Goal: Information Seeking & Learning: Learn about a topic

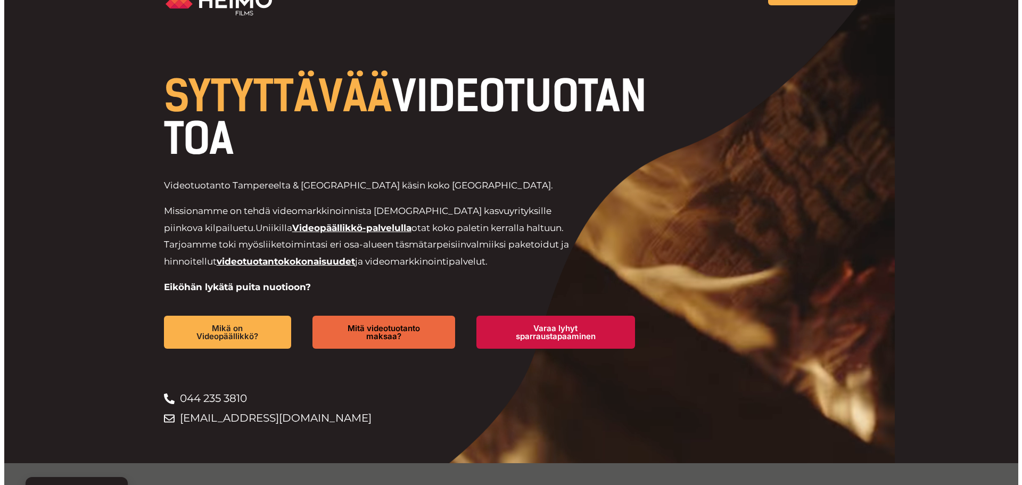
scroll to position [53, 0]
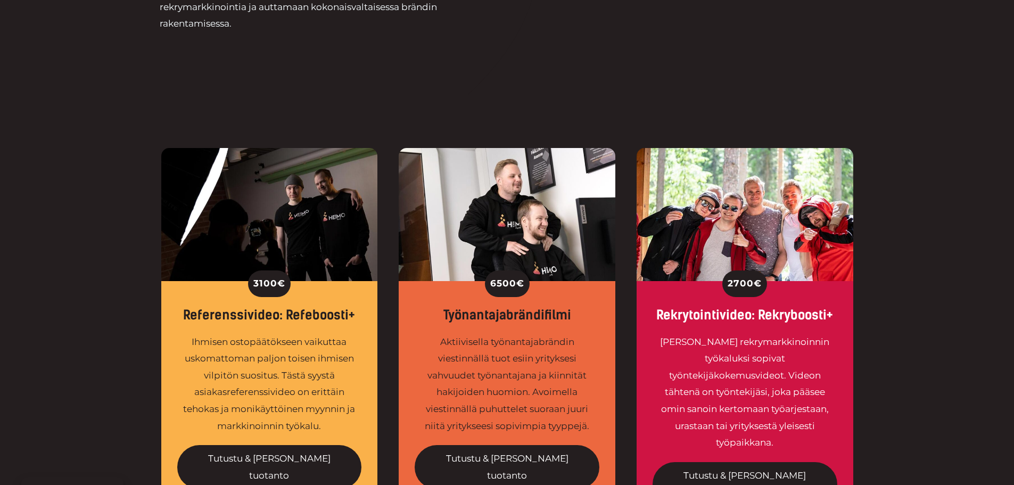
scroll to position [319, 0]
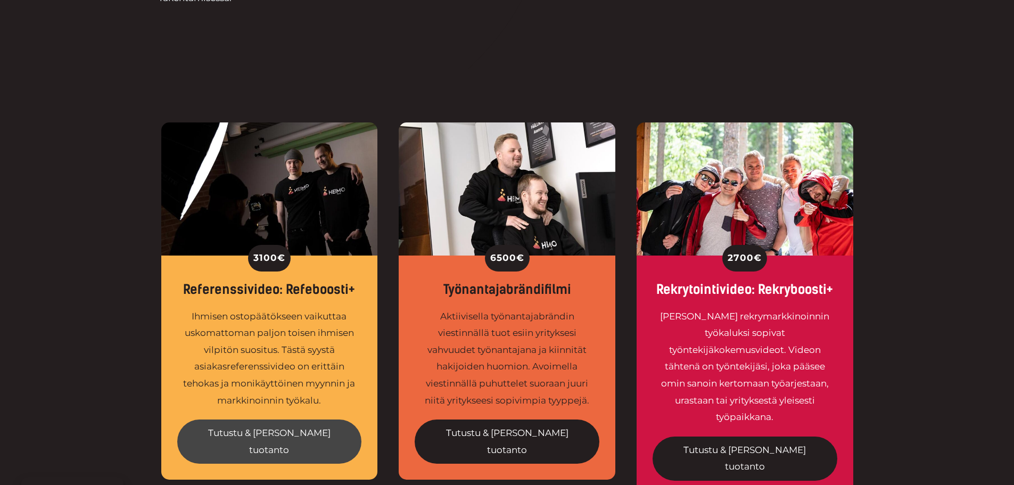
click at [276, 432] on link "Tutustu & tilaa tuotanto" at bounding box center [269, 441] width 185 height 44
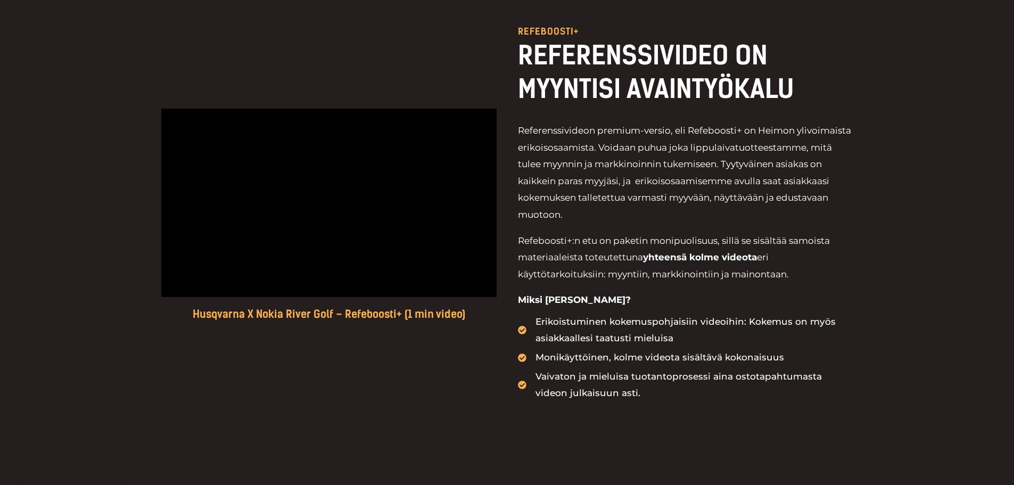
scroll to position [426, 0]
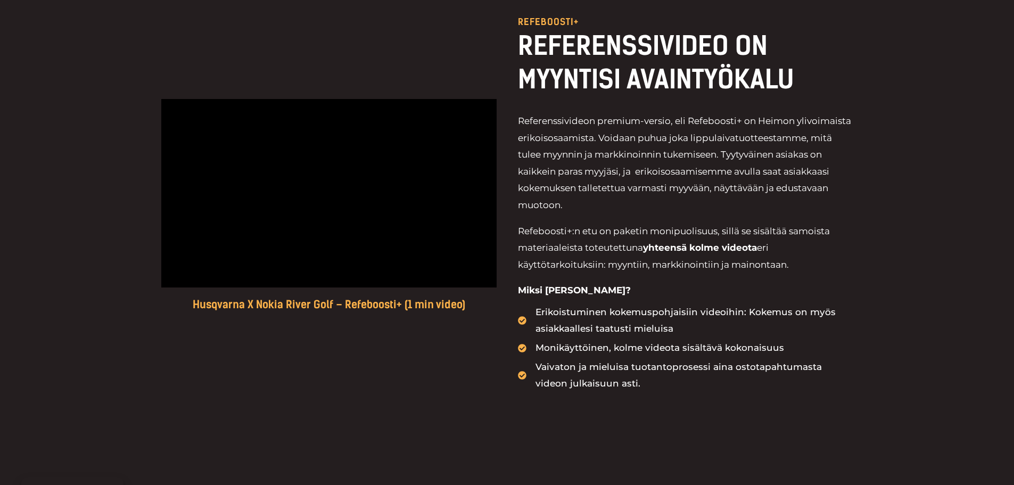
drag, startPoint x: 534, startPoint y: 429, endPoint x: 458, endPoint y: 393, distance: 83.8
click at [534, 429] on div "Husqvarna X Nokia River Golf – Refeboosti+ (1 min video) Refeboosti+ REFERENSSI…" at bounding box center [507, 204] width 692 height 480
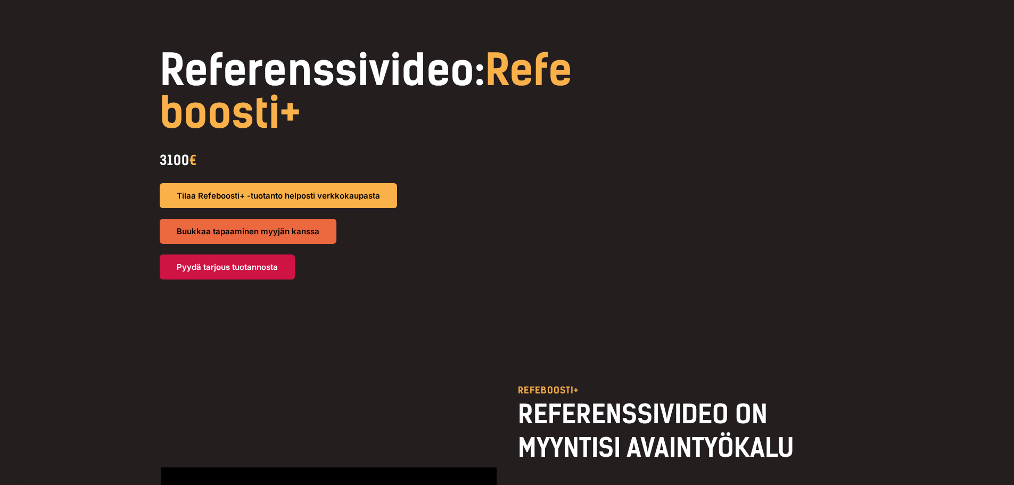
scroll to position [0, 0]
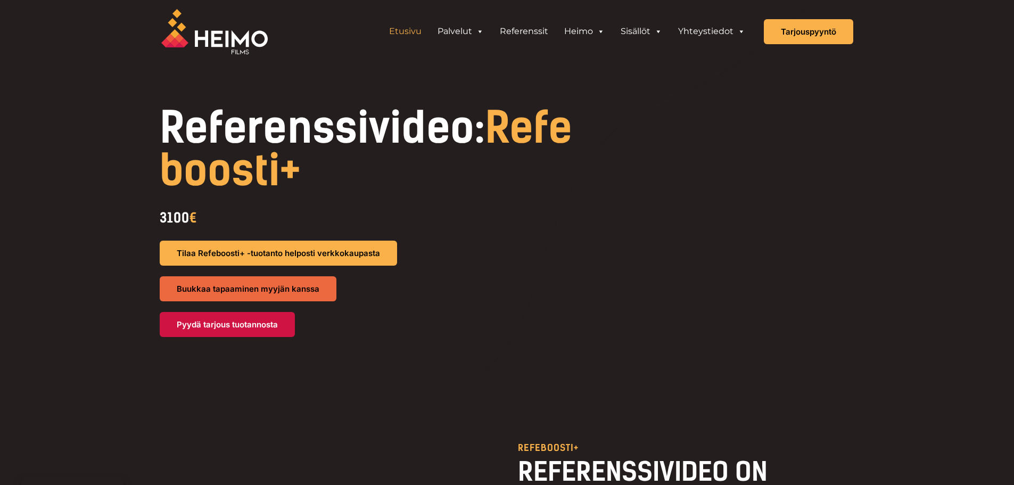
click at [416, 30] on link "Etusivu" at bounding box center [405, 31] width 48 height 21
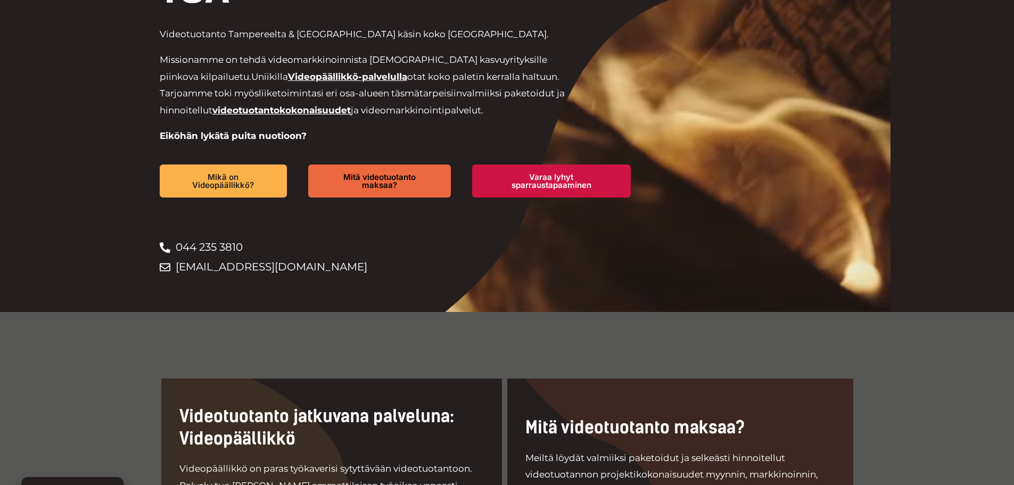
scroll to position [160, 0]
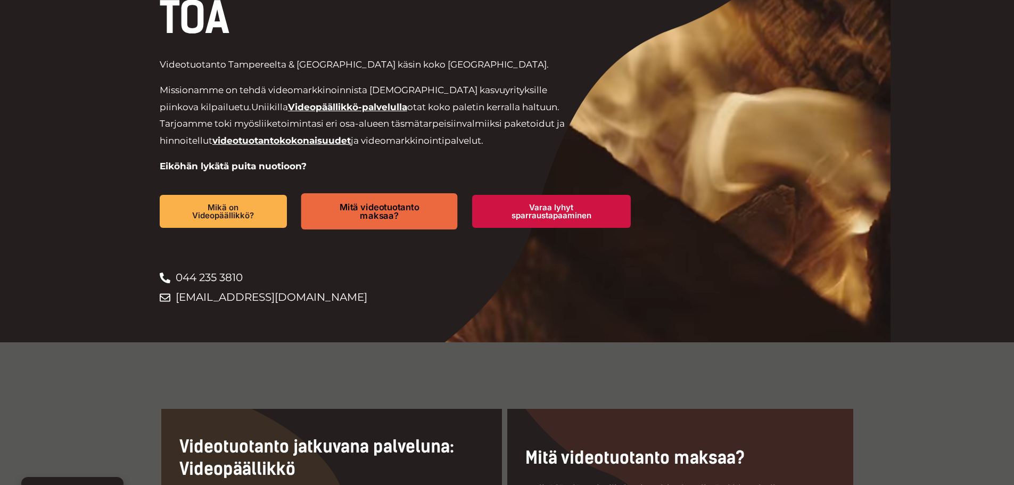
click at [396, 222] on link "Mitä videotuotanto maksaa?" at bounding box center [379, 211] width 156 height 36
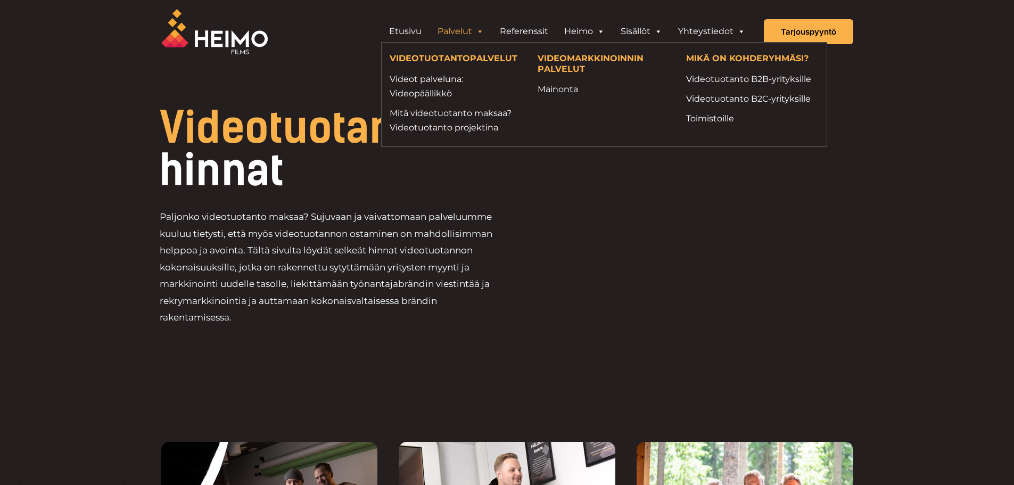
click at [460, 28] on link "Palvelut" at bounding box center [460, 31] width 62 height 21
click at [559, 94] on link "Mainonta" at bounding box center [603, 89] width 132 height 14
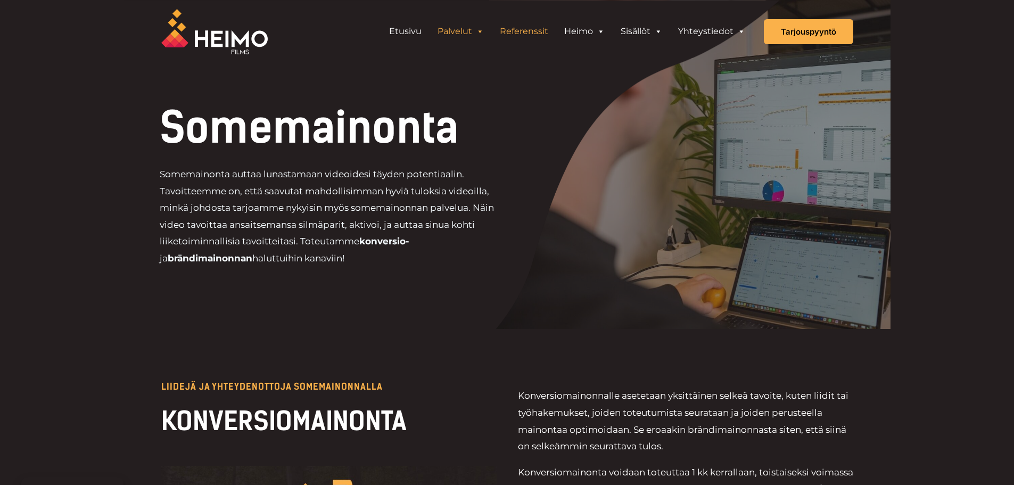
click at [524, 29] on link "Referenssit" at bounding box center [524, 31] width 64 height 21
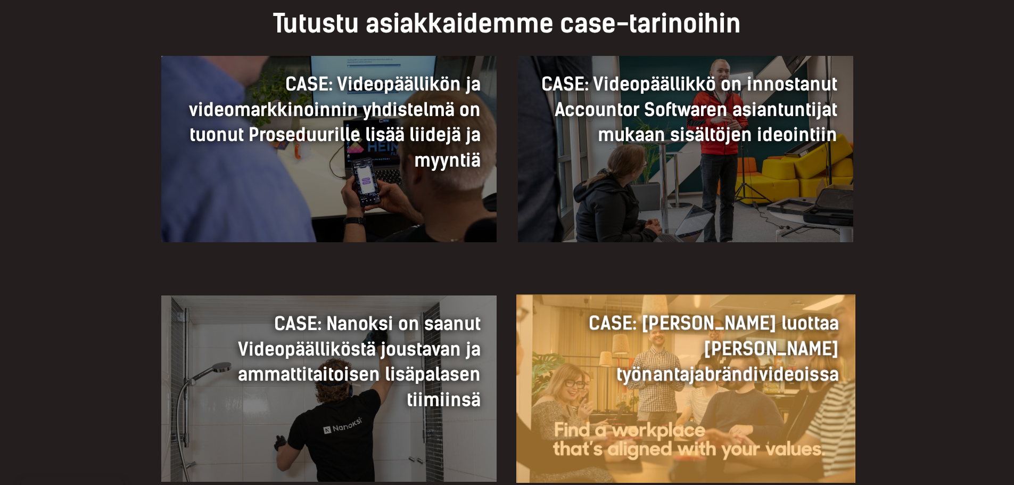
scroll to position [798, 0]
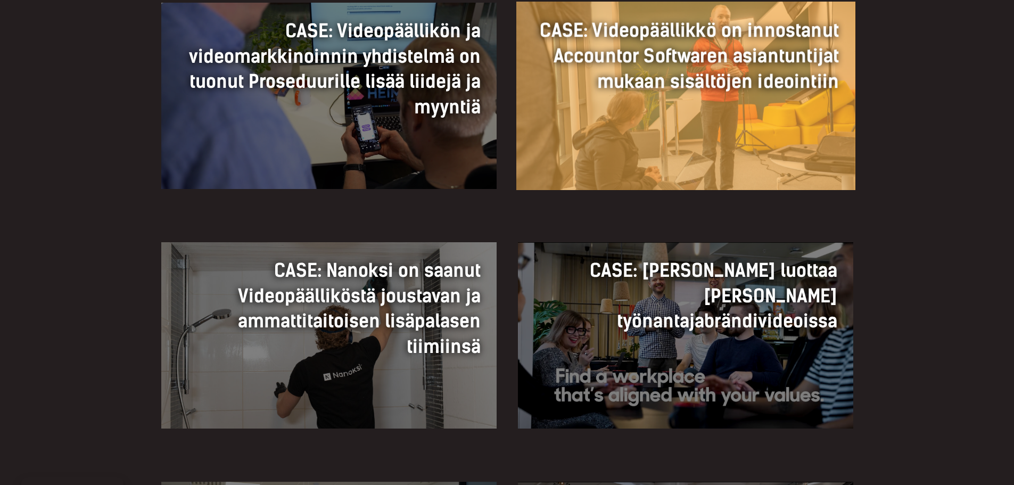
click at [664, 84] on h3 "CASE: Videopäällikkö on innostanut Accountor Softwaren asiantuntijat mukaan sis…" at bounding box center [685, 56] width 306 height 77
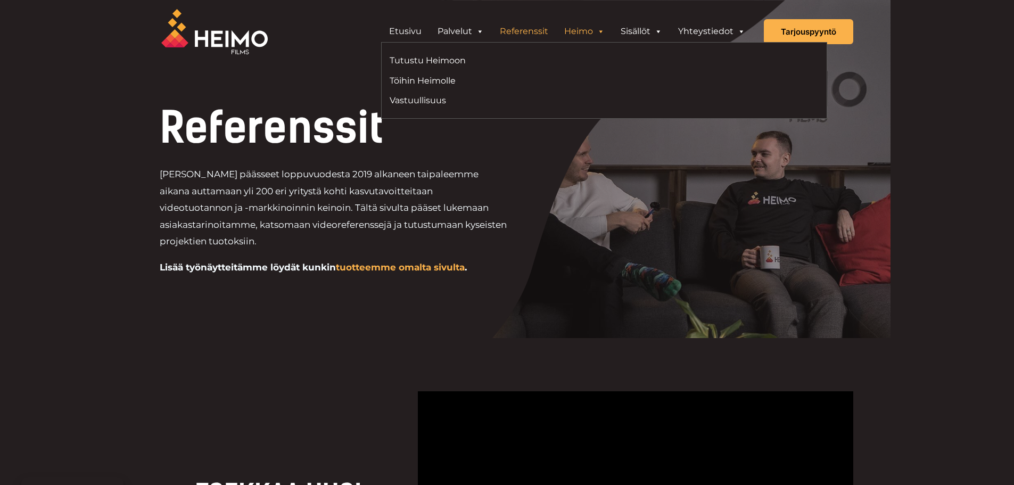
click at [597, 32] on span "Header Widget 1" at bounding box center [600, 31] width 9 height 21
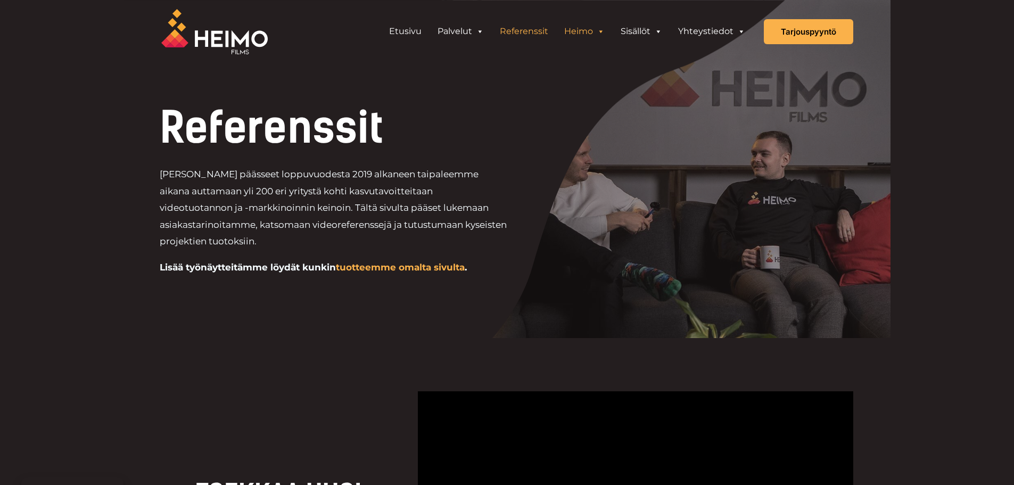
click at [583, 35] on link "Heimo" at bounding box center [584, 31] width 56 height 21
click at [591, 31] on link "Heimo" at bounding box center [584, 31] width 56 height 21
click at [599, 29] on span "Header Widget 1" at bounding box center [600, 31] width 9 height 21
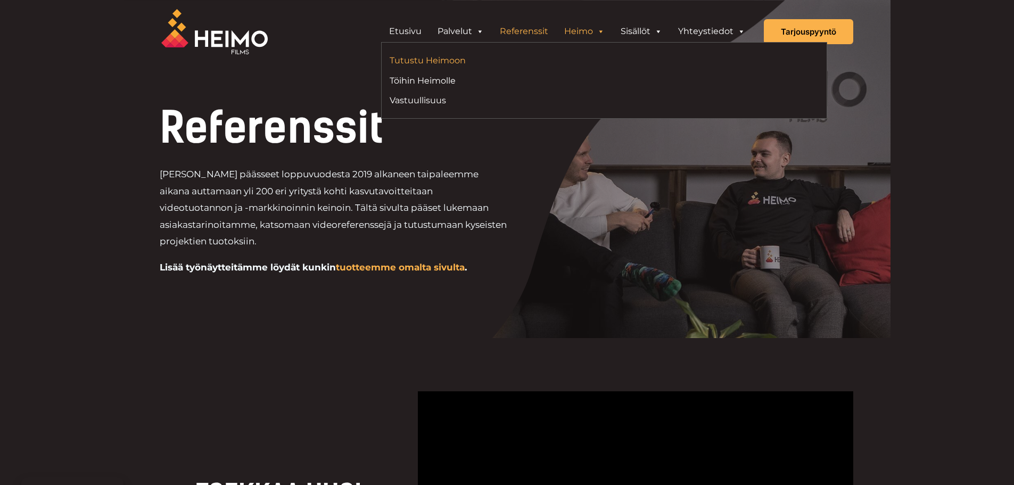
click at [420, 65] on link "Tutustu Heimoon" at bounding box center [492, 60] width 206 height 14
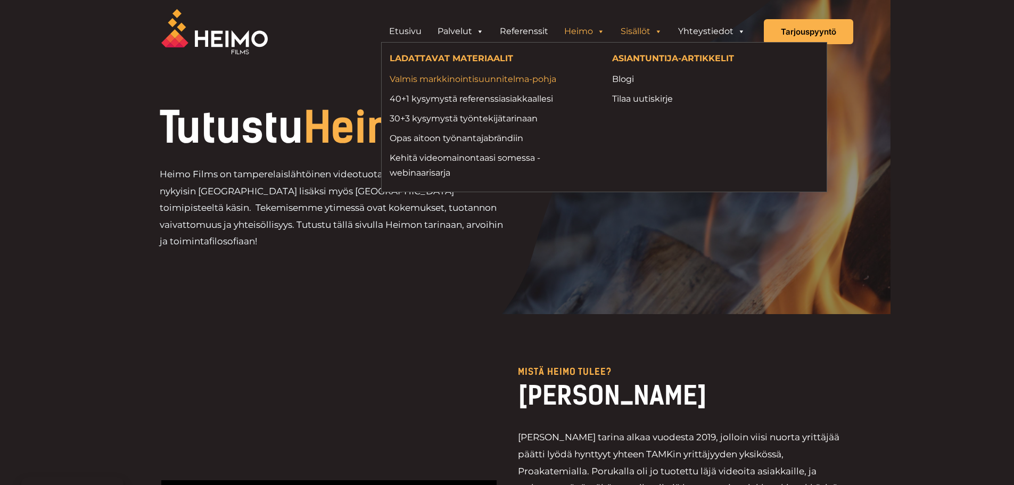
click at [511, 78] on link "Valmis markkinointisuunnitelma-pohja" at bounding box center [492, 79] width 206 height 14
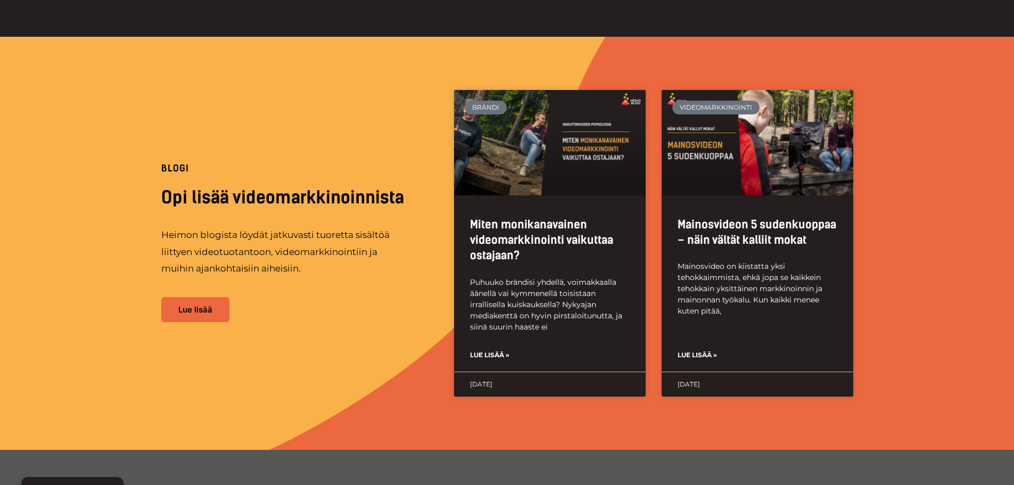
scroll to position [798, 0]
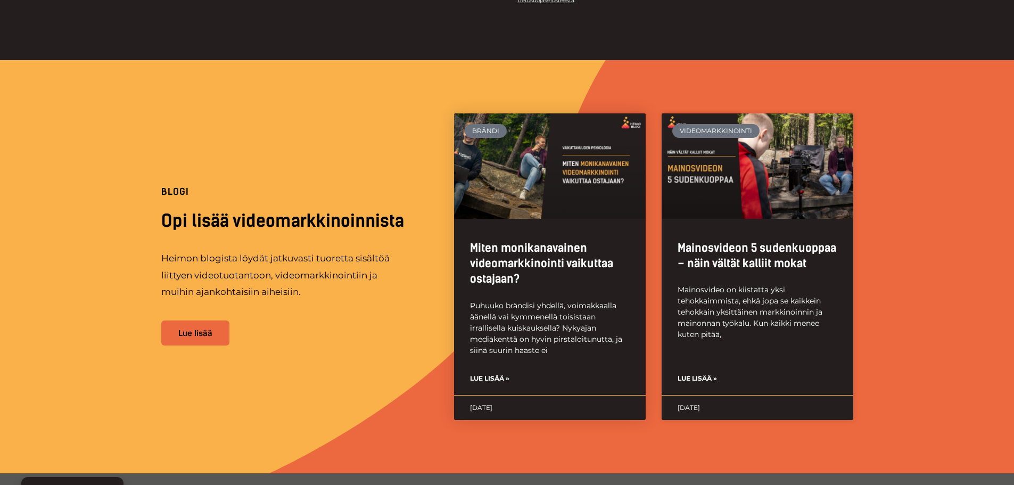
click at [496, 377] on link "Lue lisää »" at bounding box center [489, 378] width 39 height 12
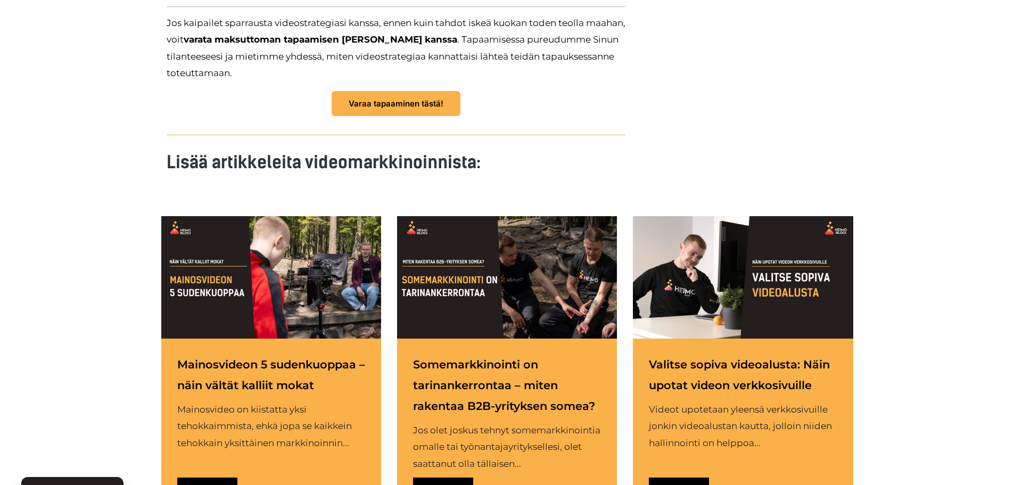
scroll to position [2660, 0]
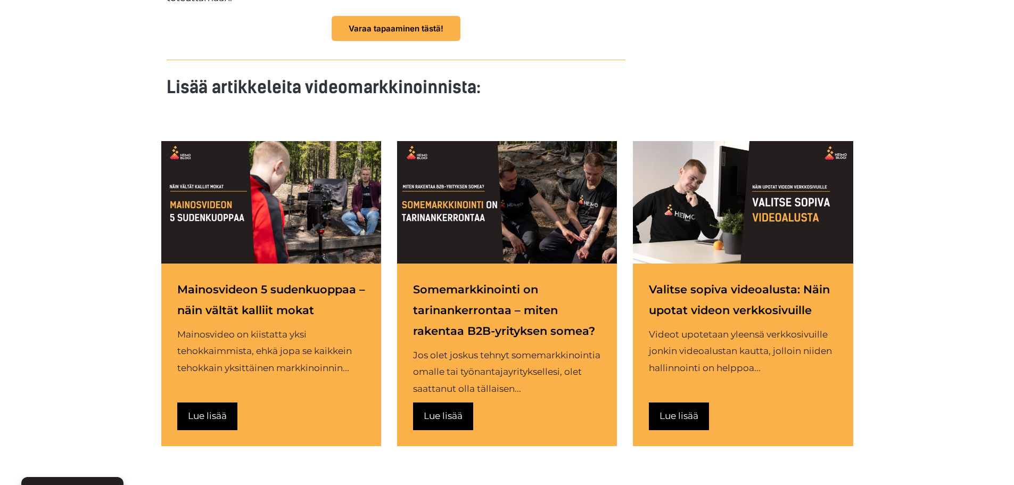
click at [681, 418] on div "Lue lisää" at bounding box center [678, 416] width 39 height 17
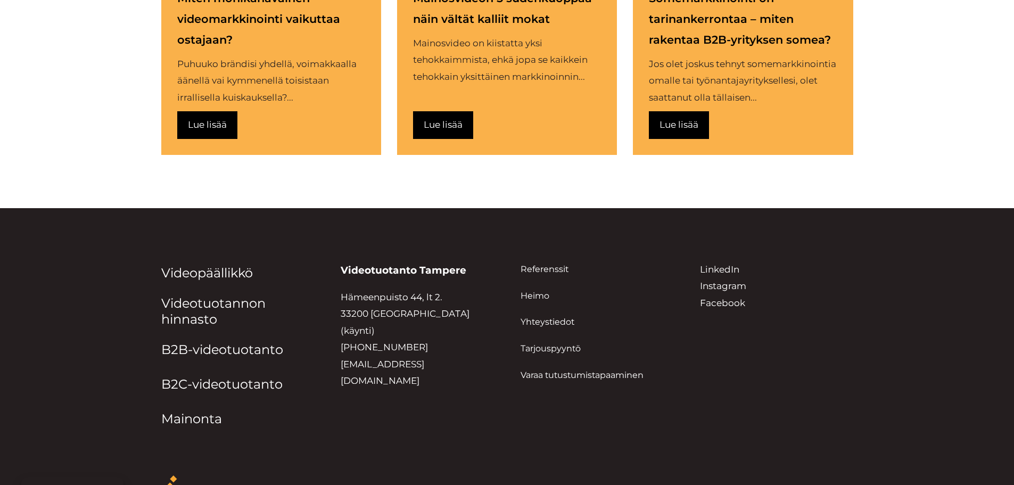
scroll to position [3778, 0]
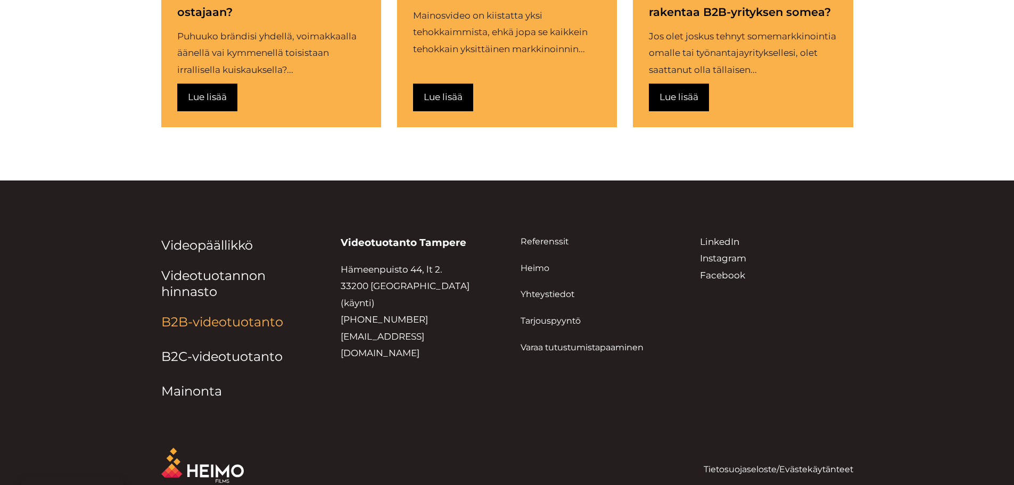
click at [179, 329] on link "B2B-videotuotanto" at bounding box center [222, 321] width 122 height 15
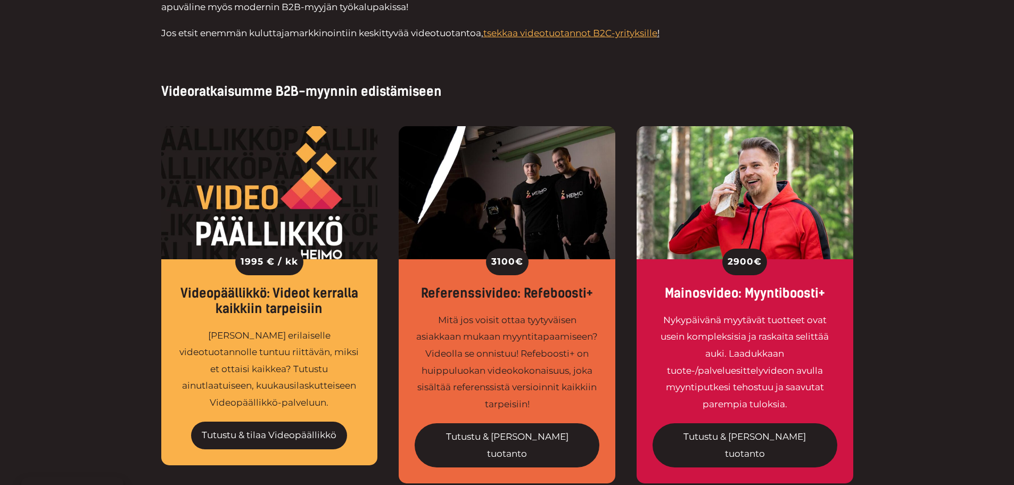
scroll to position [692, 0]
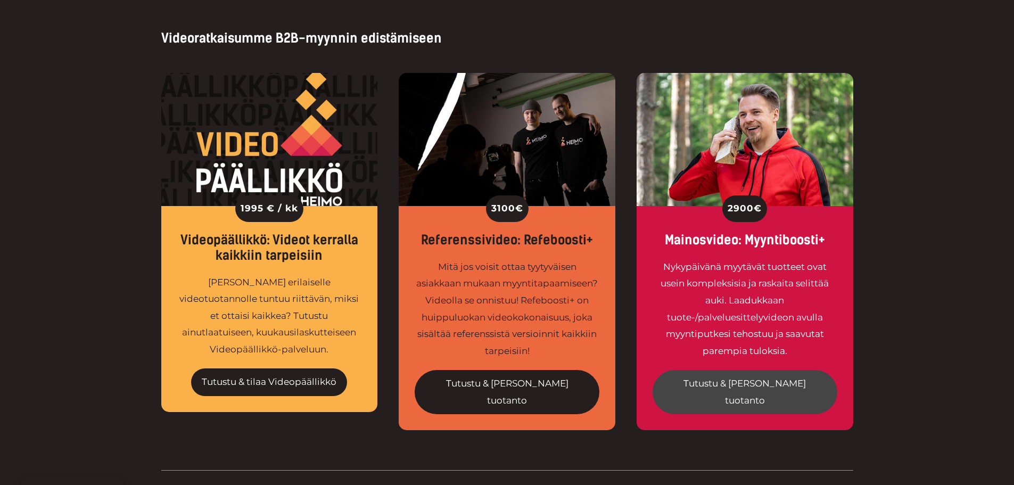
click at [718, 382] on link "Tutustu & tilaa tuotanto" at bounding box center [744, 392] width 185 height 44
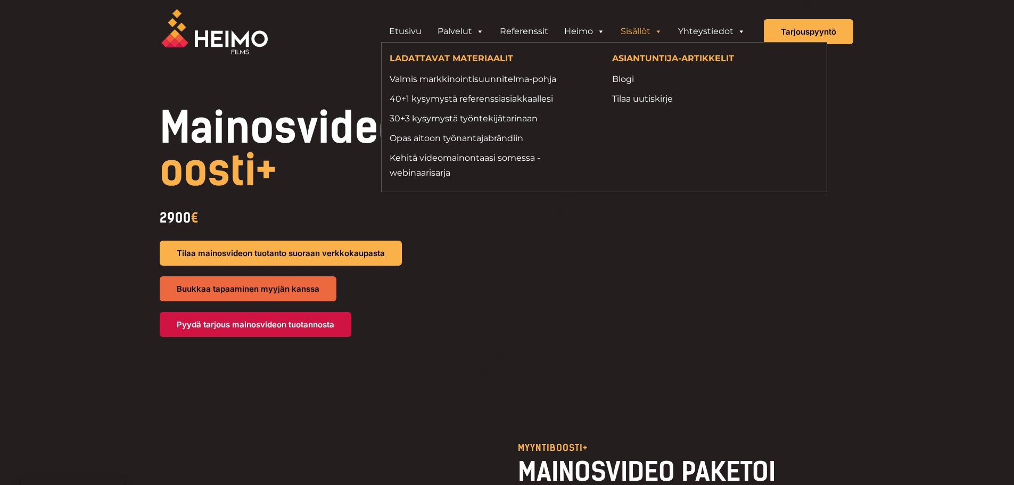
click at [638, 32] on link "Sisällöt" at bounding box center [640, 31] width 57 height 21
click at [420, 139] on link "Opas aitoon työnantajabrändiin" at bounding box center [492, 138] width 206 height 14
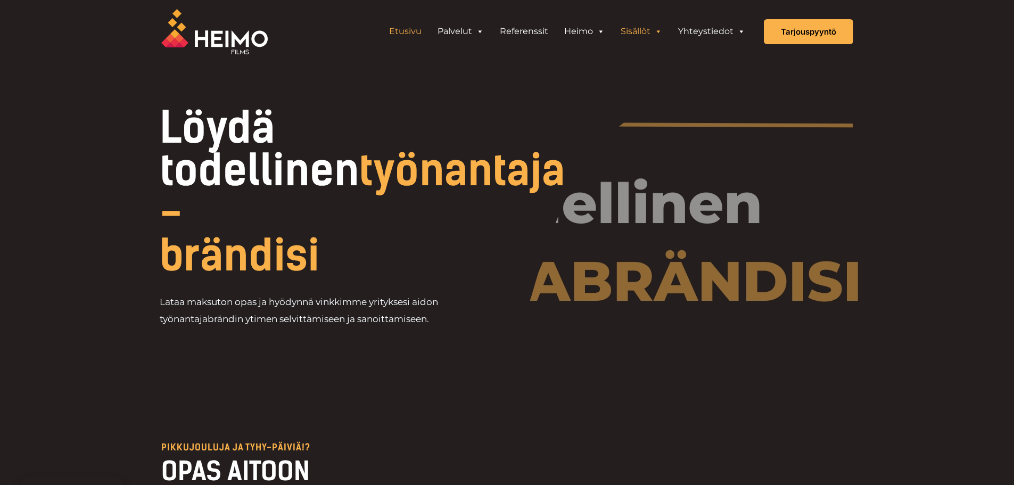
click at [416, 28] on link "Etusivu" at bounding box center [405, 31] width 48 height 21
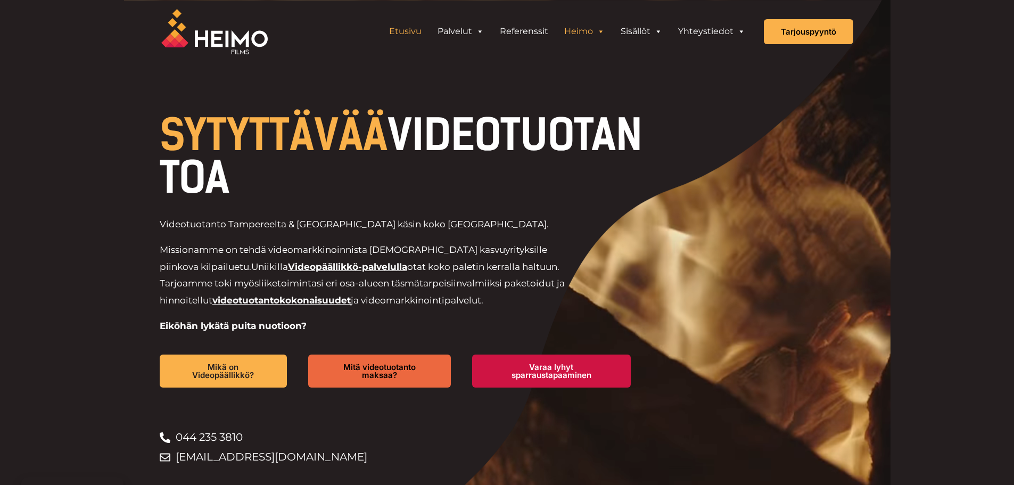
click at [594, 34] on link "Heimo" at bounding box center [584, 31] width 56 height 21
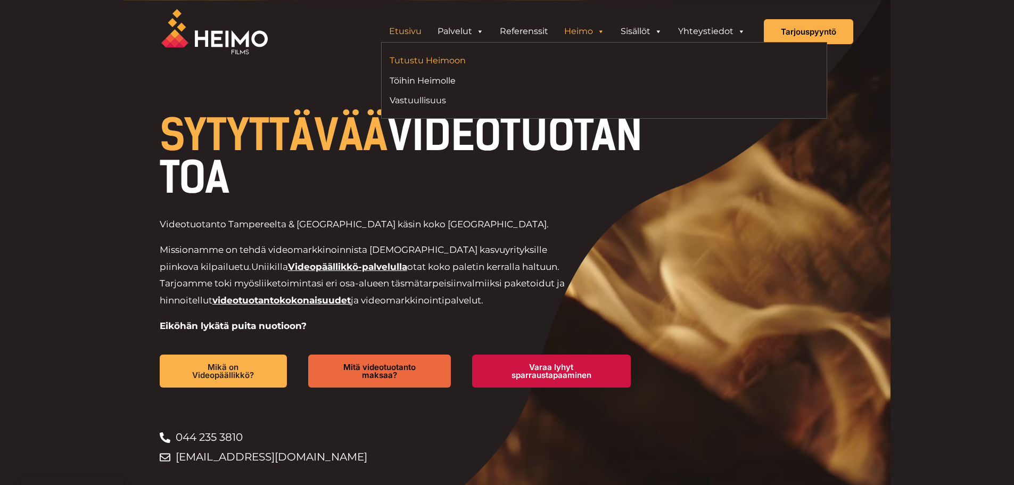
click at [450, 60] on link "Tutustu Heimoon" at bounding box center [492, 60] width 206 height 14
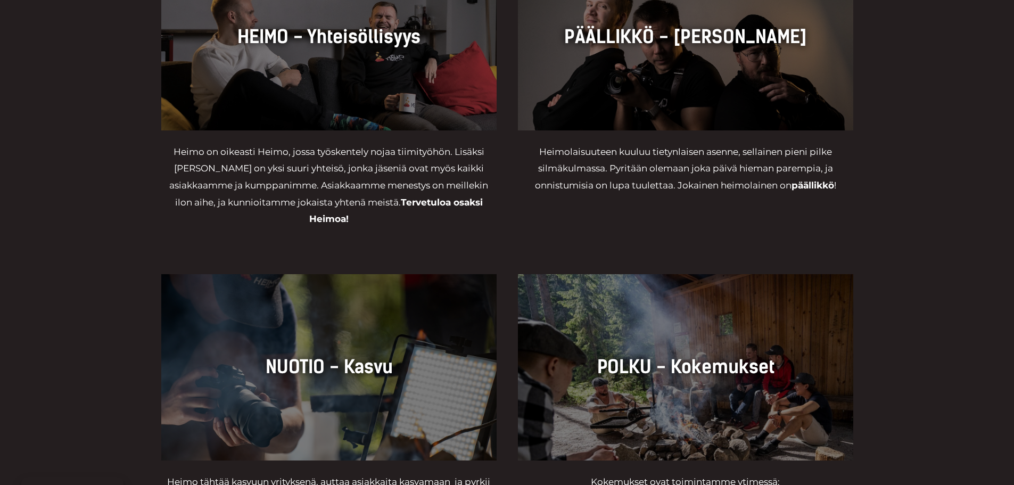
scroll to position [958, 0]
